Goal: Check status: Check status

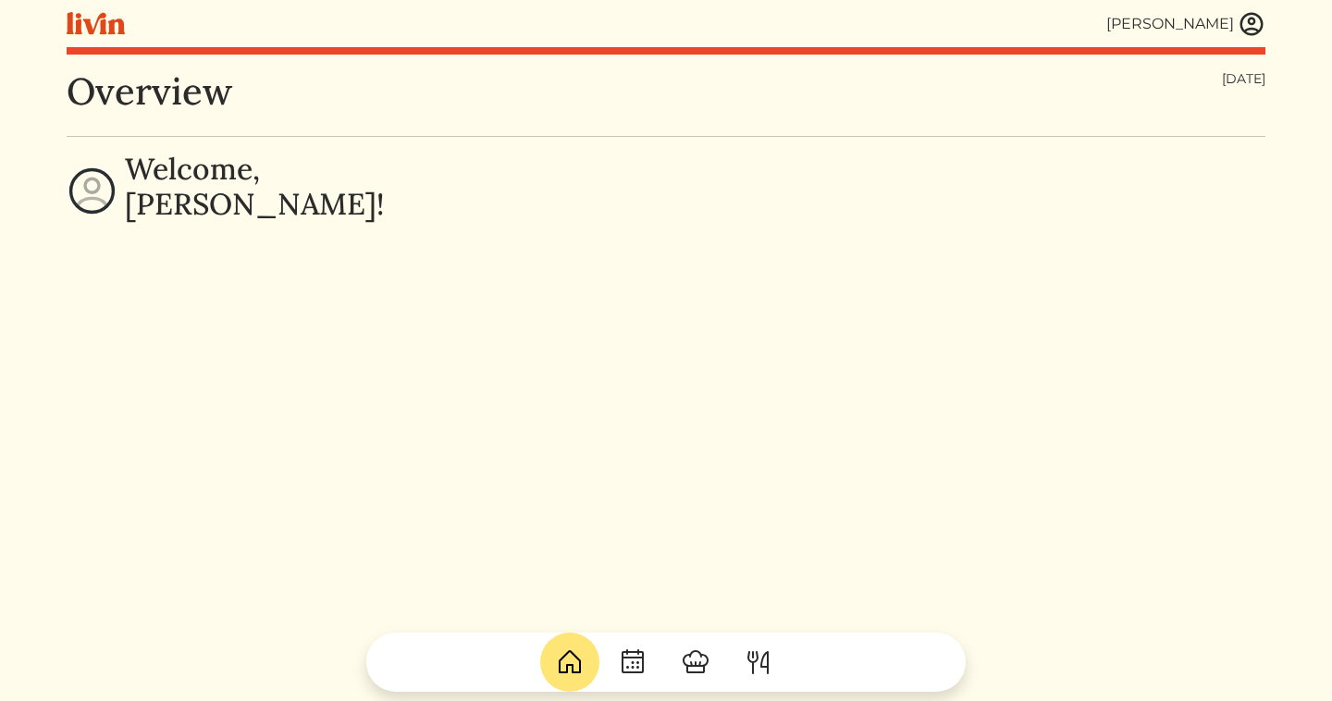
click at [1242, 32] on img at bounding box center [1252, 24] width 28 height 28
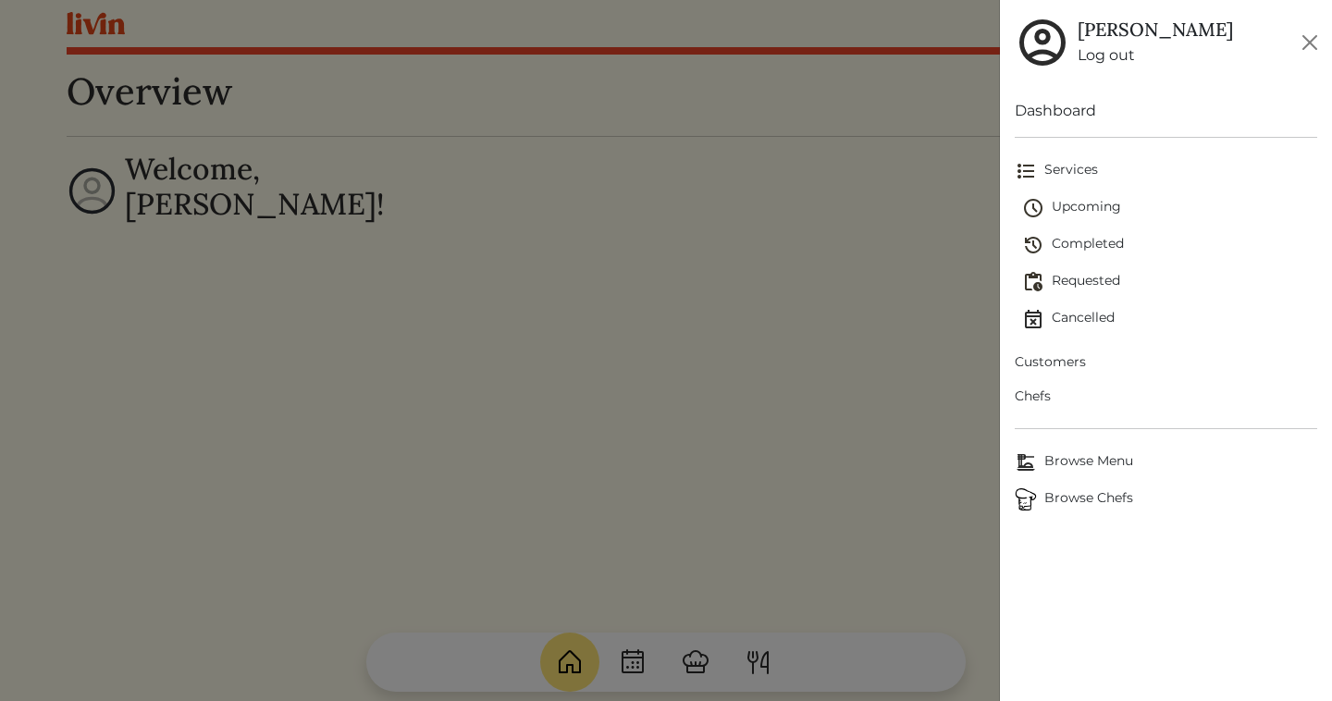
click at [1059, 211] on span "Upcoming" at bounding box center [1169, 208] width 295 height 22
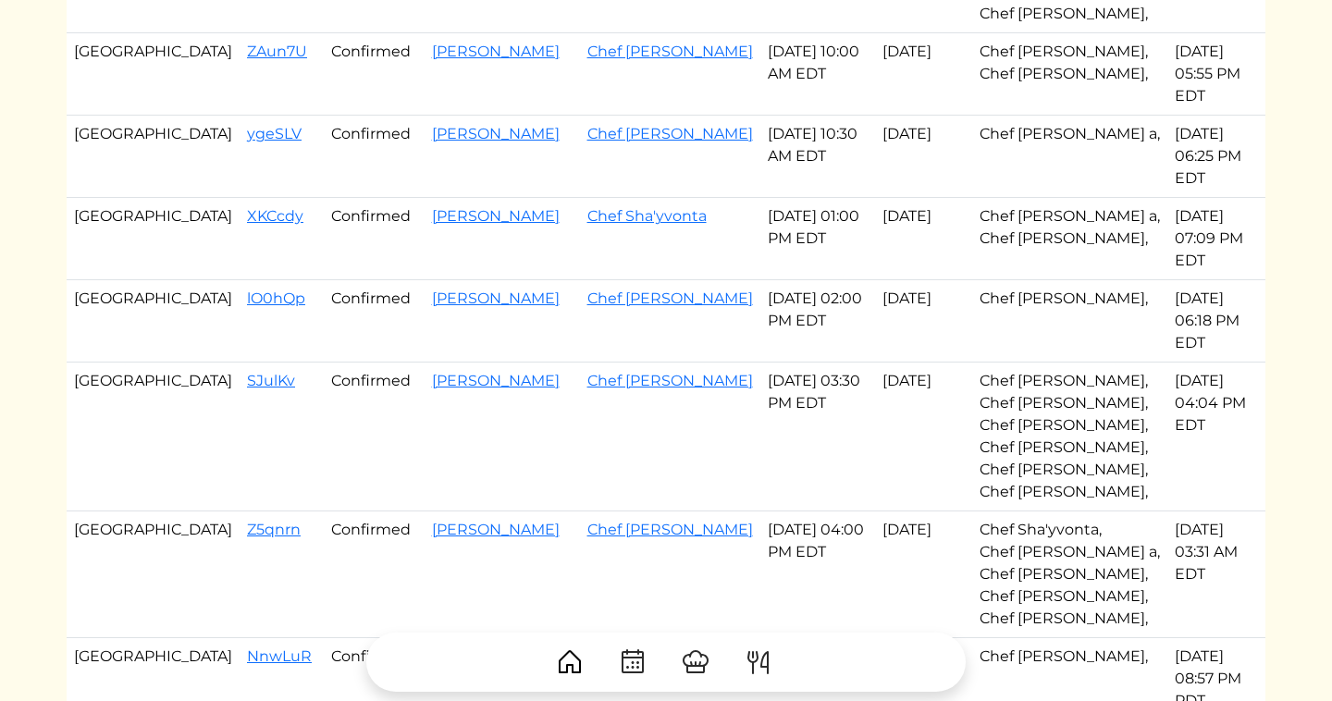
scroll to position [360, 0]
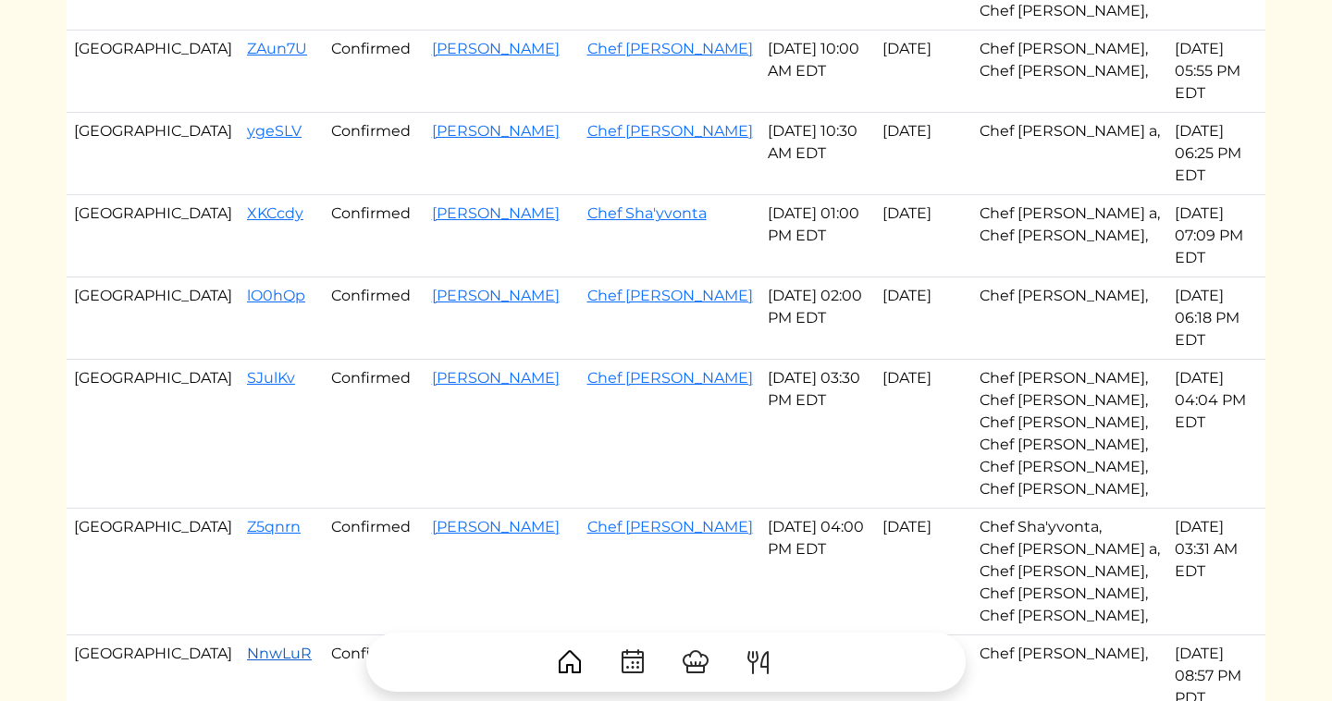
click at [247, 645] on link "NnwLuR" at bounding box center [279, 654] width 65 height 18
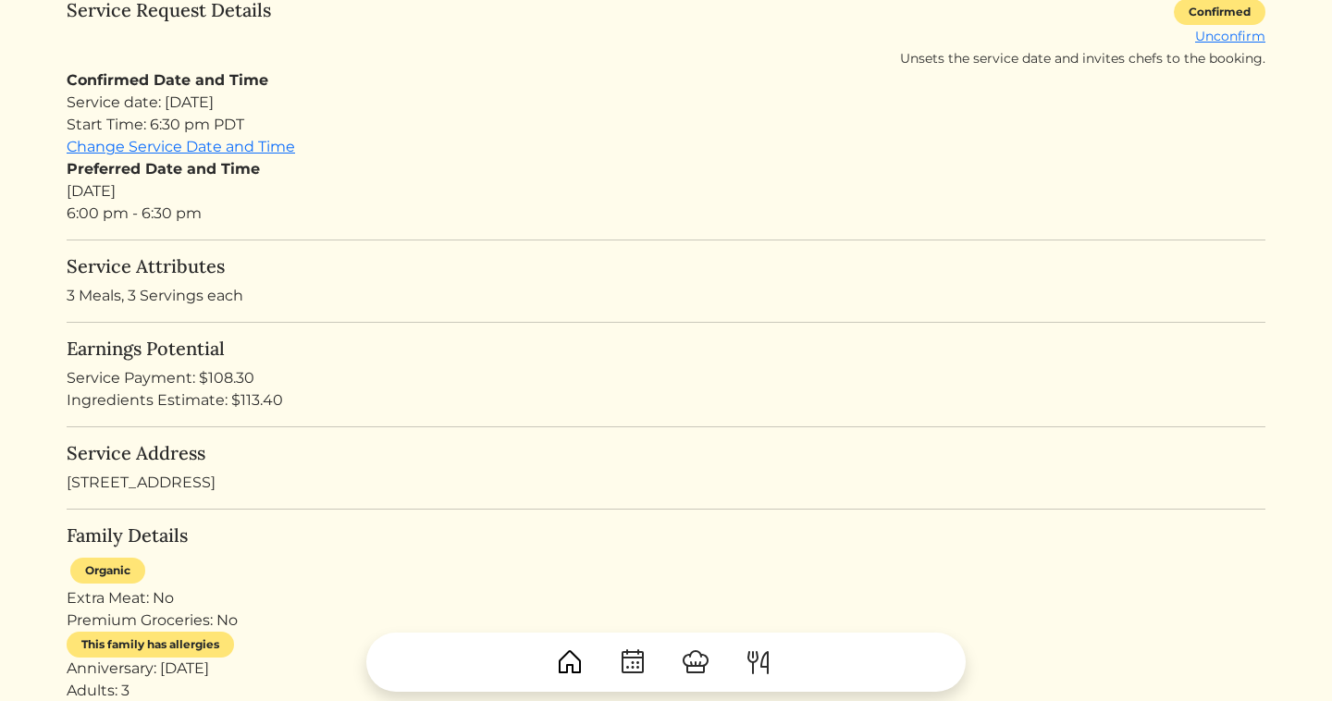
scroll to position [255, 0]
click at [406, 90] on div "Confirmed Date and Time Service date: [DATE] Start Time: 6:30 pm PDT Change Ser…" at bounding box center [666, 145] width 1199 height 155
